Goal: Task Accomplishment & Management: Manage account settings

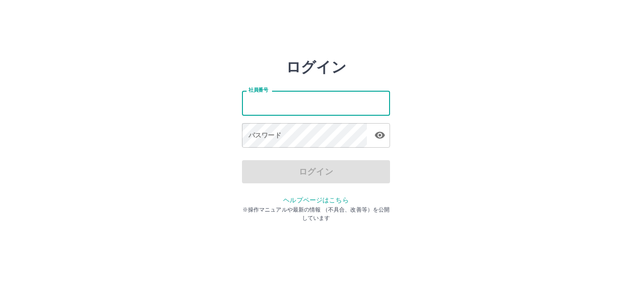
type input "*******"
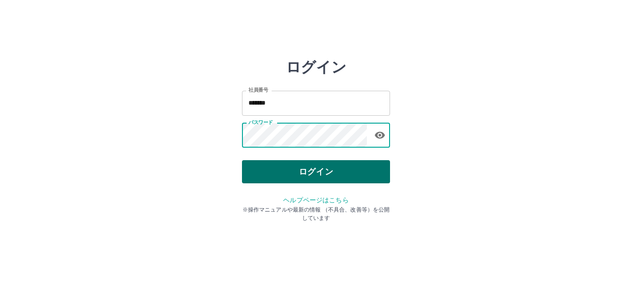
click at [286, 169] on button "ログイン" at bounding box center [316, 171] width 148 height 23
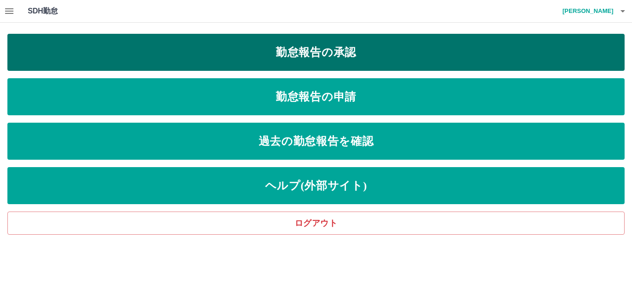
click at [324, 50] on link "勤怠報告の承認" at bounding box center [315, 52] width 617 height 37
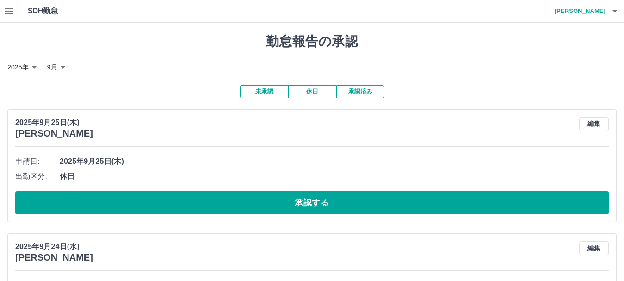
click at [11, 10] on icon "button" at bounding box center [9, 11] width 11 height 11
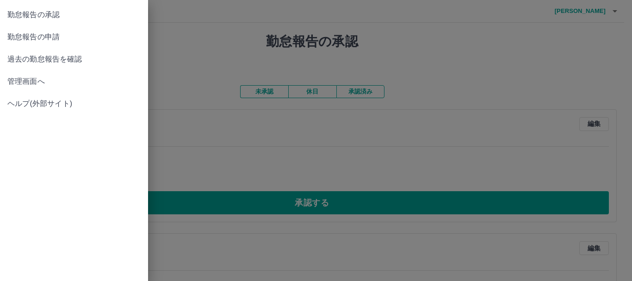
click at [29, 81] on span "管理画面へ" at bounding box center [73, 81] width 133 height 11
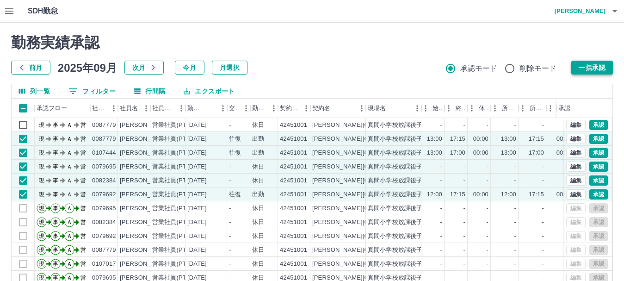
click at [589, 67] on button "一括承認" at bounding box center [592, 68] width 42 height 14
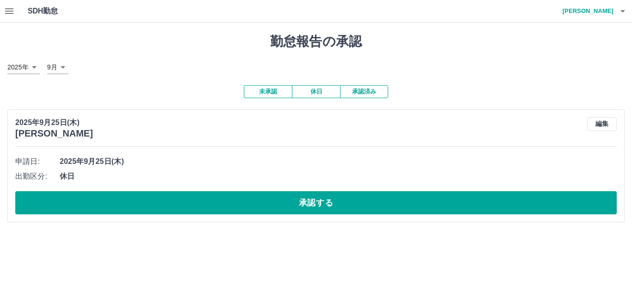
click at [7, 10] on icon "button" at bounding box center [9, 11] width 11 height 11
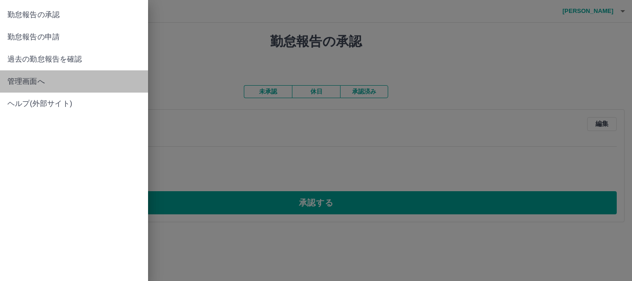
click at [20, 82] on span "管理画面へ" at bounding box center [73, 81] width 133 height 11
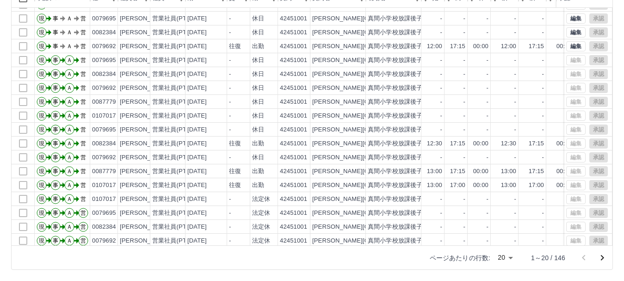
scroll to position [48, 0]
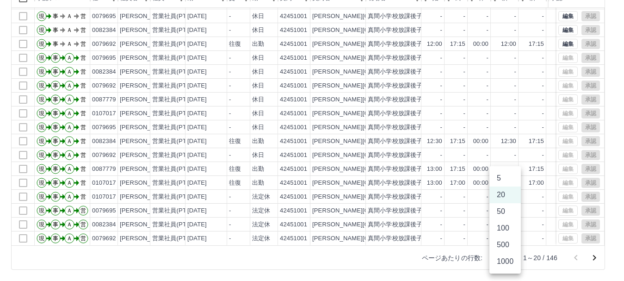
click at [511, 257] on body "SDH勤怠 [PERSON_NAME] 勤務実績承認 前月 [DATE] 次月 今月 月選択 承認モード 削除モード 一括承認 列一覧 0 フィルター 行間隔…" at bounding box center [312, 85] width 624 height 391
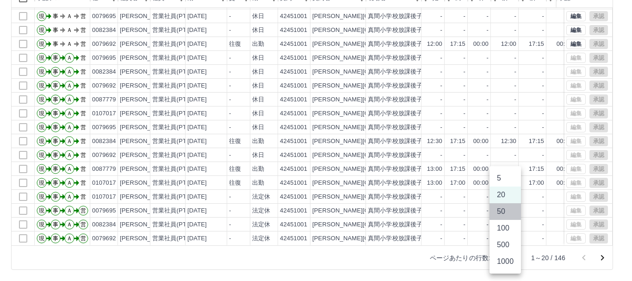
click at [503, 211] on li "50" at bounding box center [504, 211] width 31 height 17
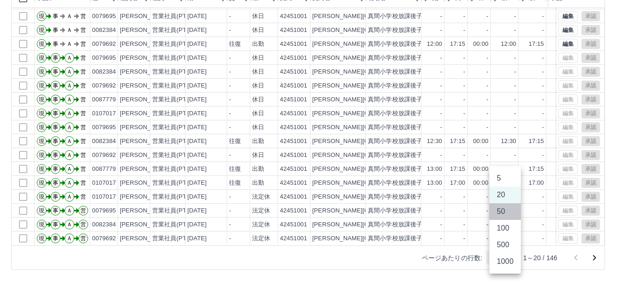
type input "**"
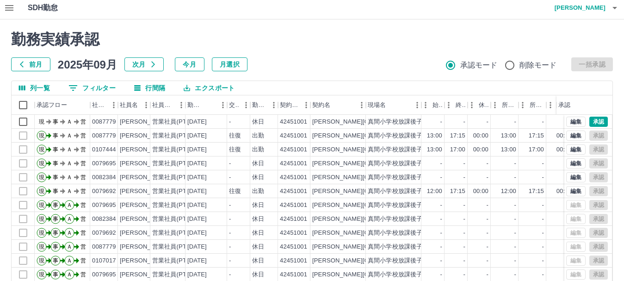
scroll to position [0, 0]
